Goal: Task Accomplishment & Management: Use online tool/utility

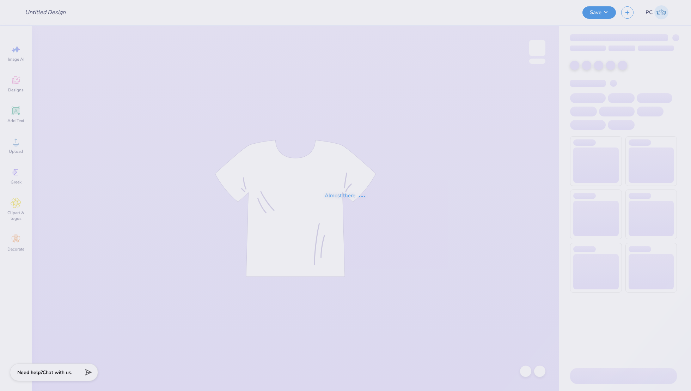
type input "Homecoming Tshirt"
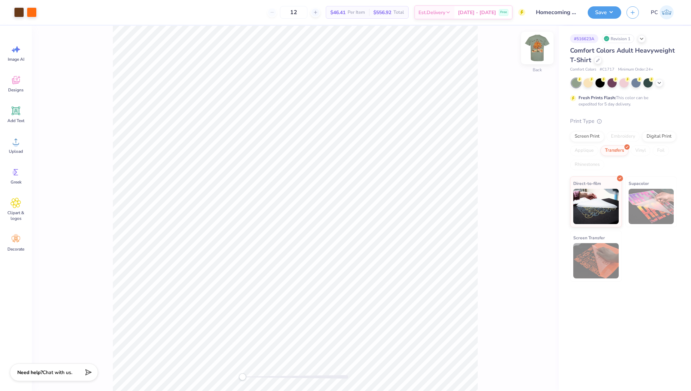
click at [532, 54] on img at bounding box center [538, 48] width 28 height 28
click at [532, 54] on img at bounding box center [538, 48] width 14 height 14
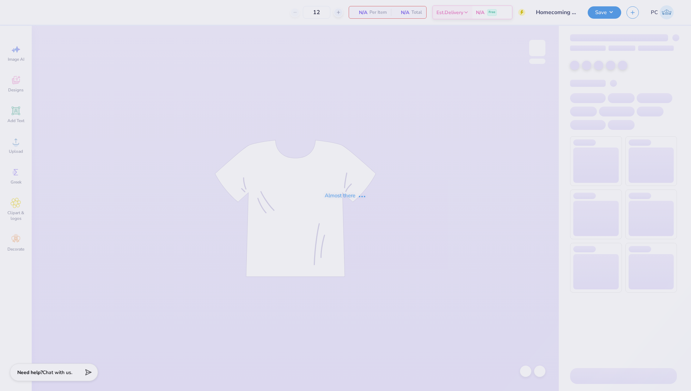
type input "Homecoming Tshirt"
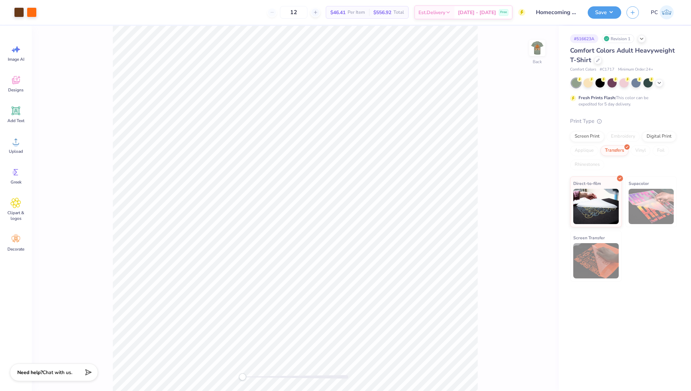
click at [598, 68] on div "Comfort Colors # C1717 Minimum Order: 24 +" at bounding box center [623, 70] width 107 height 6
click at [599, 61] on icon at bounding box center [599, 60] width 4 height 4
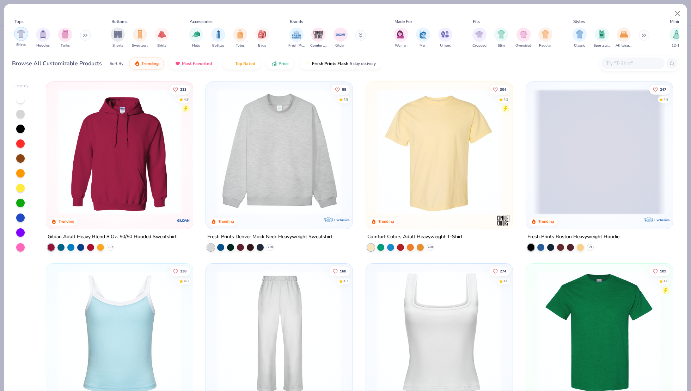
click at [19, 36] on img "filter for Shirts" at bounding box center [21, 34] width 8 height 8
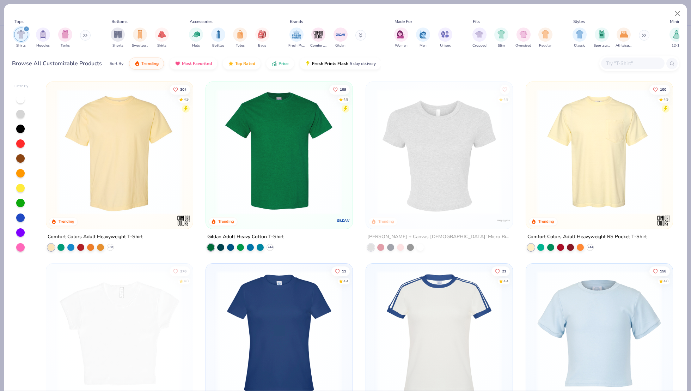
click at [292, 170] on img at bounding box center [279, 152] width 133 height 126
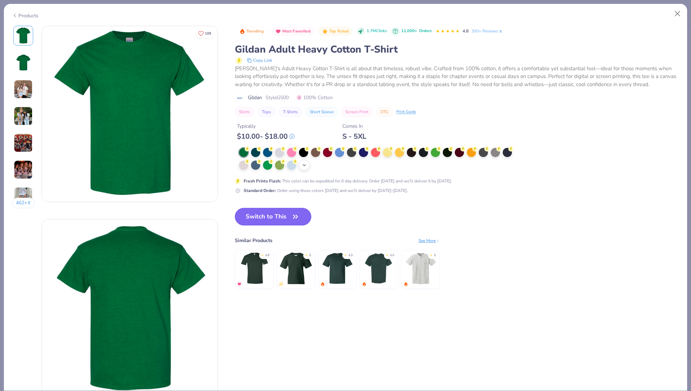
click at [307, 164] on icon at bounding box center [305, 165] width 6 height 6
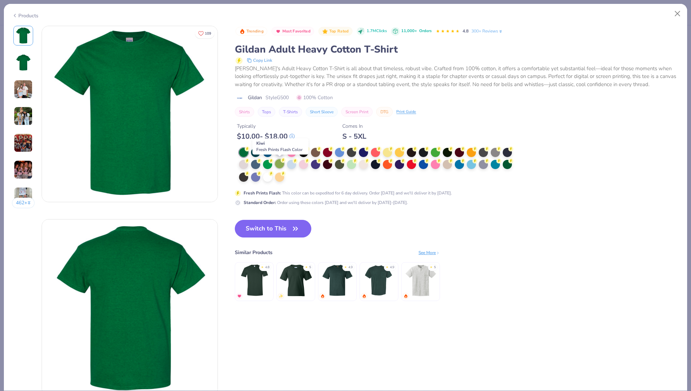
click at [278, 163] on div at bounding box center [279, 163] width 9 height 9
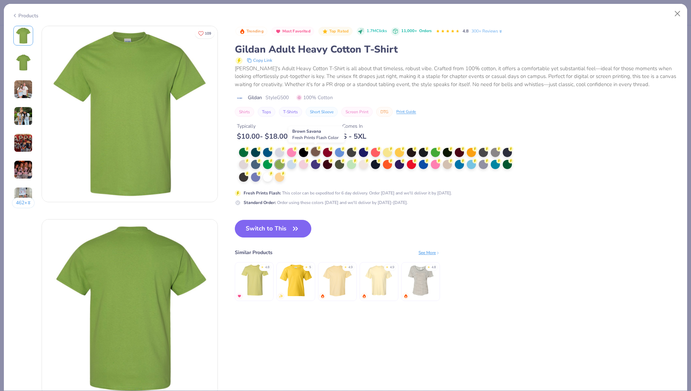
click at [314, 155] on div at bounding box center [315, 151] width 9 height 9
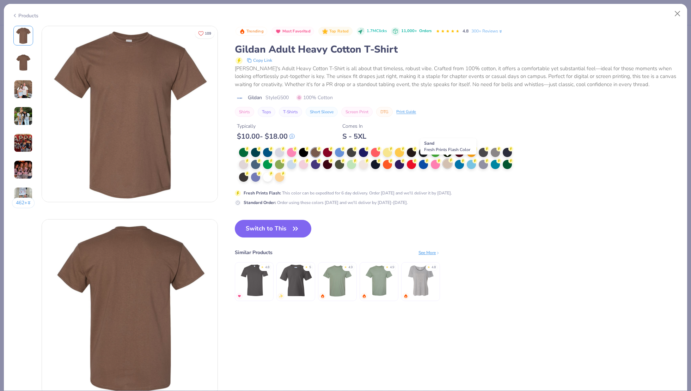
click at [446, 163] on div at bounding box center [447, 163] width 9 height 9
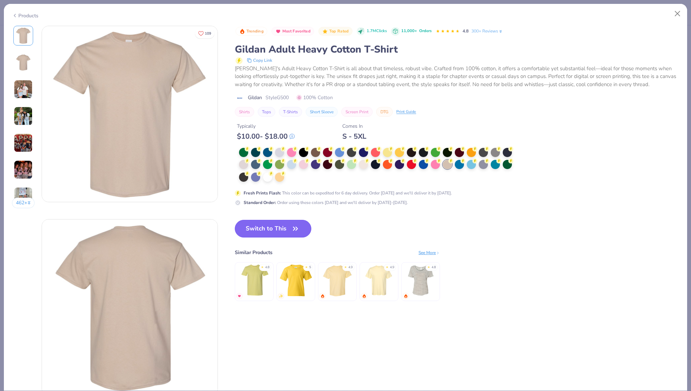
click at [277, 234] on button "Switch to This" at bounding box center [273, 229] width 77 height 18
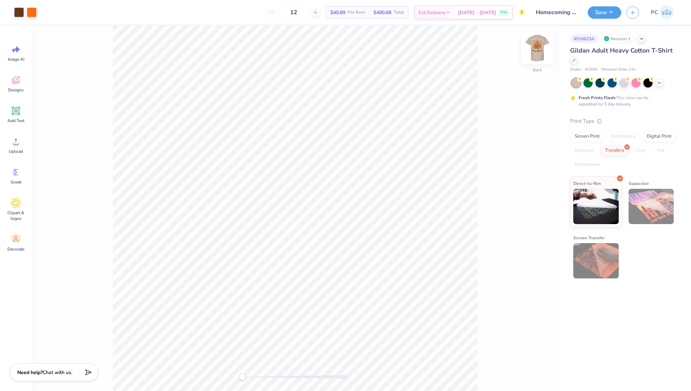
click at [541, 43] on img at bounding box center [538, 48] width 28 height 28
click at [541, 44] on img at bounding box center [538, 48] width 28 height 28
click at [542, 220] on icon at bounding box center [541, 220] width 10 height 8
click at [538, 53] on img at bounding box center [538, 48] width 28 height 28
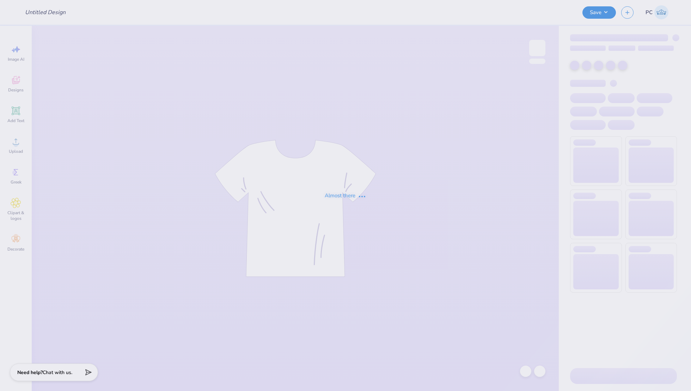
type input "Homecoming Tshirt"
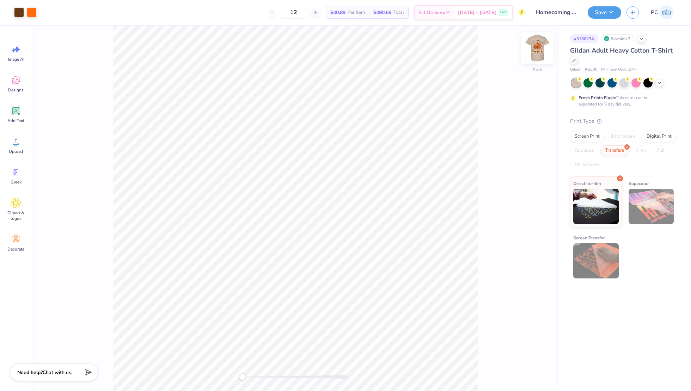
click at [536, 54] on img at bounding box center [538, 48] width 28 height 28
click at [541, 57] on img at bounding box center [538, 48] width 28 height 28
click at [603, 12] on button "Save" at bounding box center [605, 11] width 34 height 12
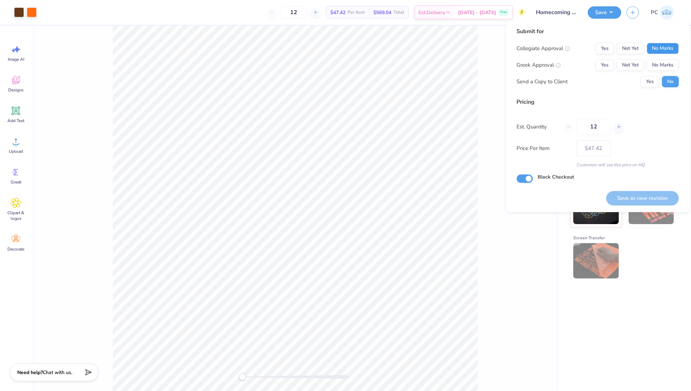
click at [659, 47] on button "No Marks" at bounding box center [663, 48] width 32 height 11
click at [605, 65] on button "Yes" at bounding box center [605, 64] width 18 height 11
click at [653, 83] on button "Yes" at bounding box center [650, 81] width 18 height 11
click at [640, 199] on button "Save as new revision" at bounding box center [642, 198] width 73 height 14
type input "$47.42"
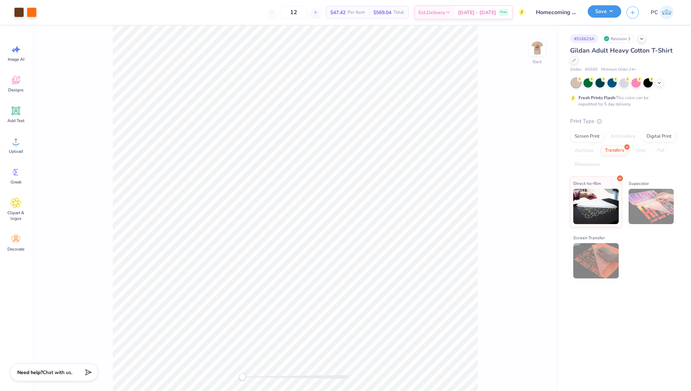
click at [599, 13] on button "Save" at bounding box center [605, 11] width 34 height 12
